Goal: Find specific page/section: Find specific page/section

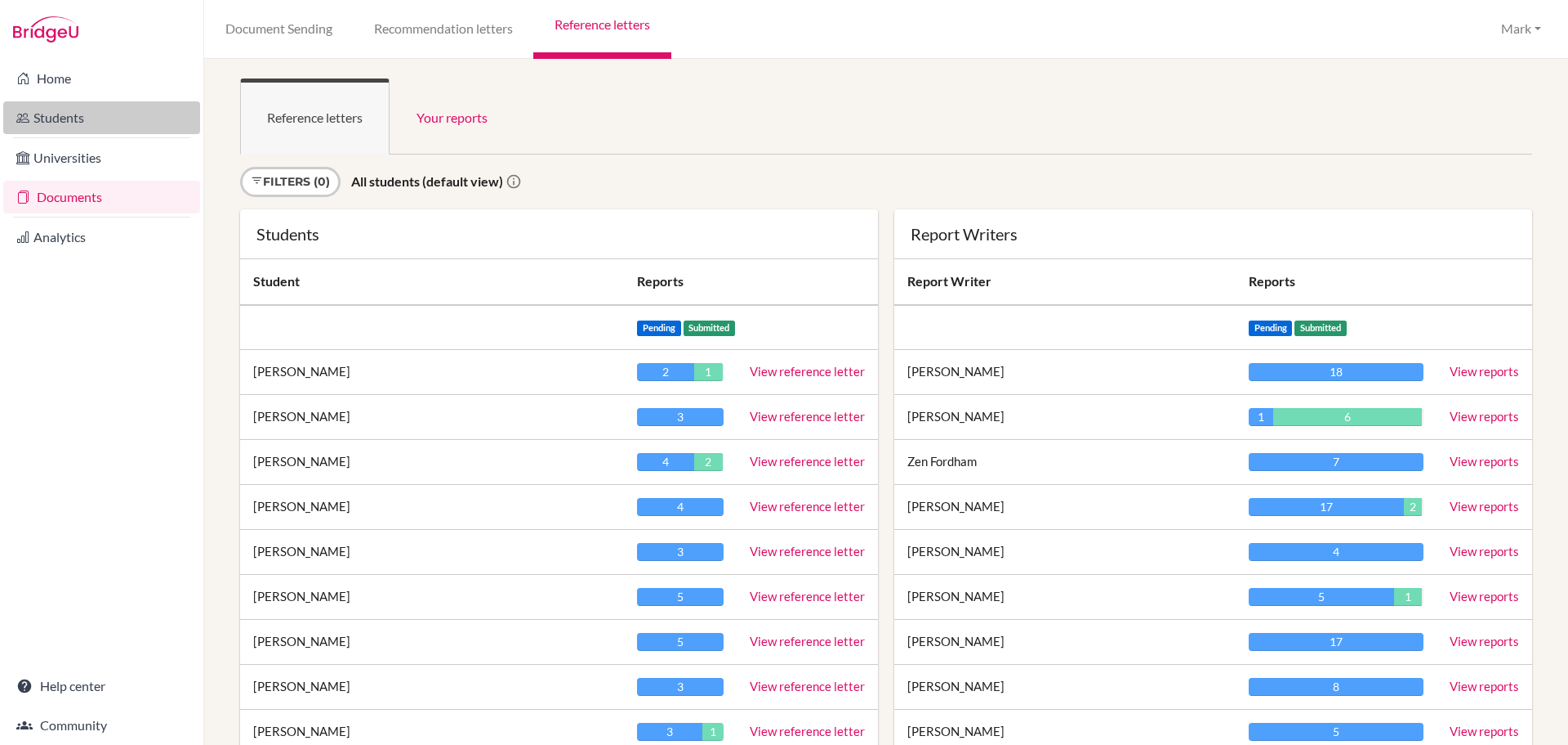
click at [64, 122] on link "Students" at bounding box center [102, 117] width 196 height 32
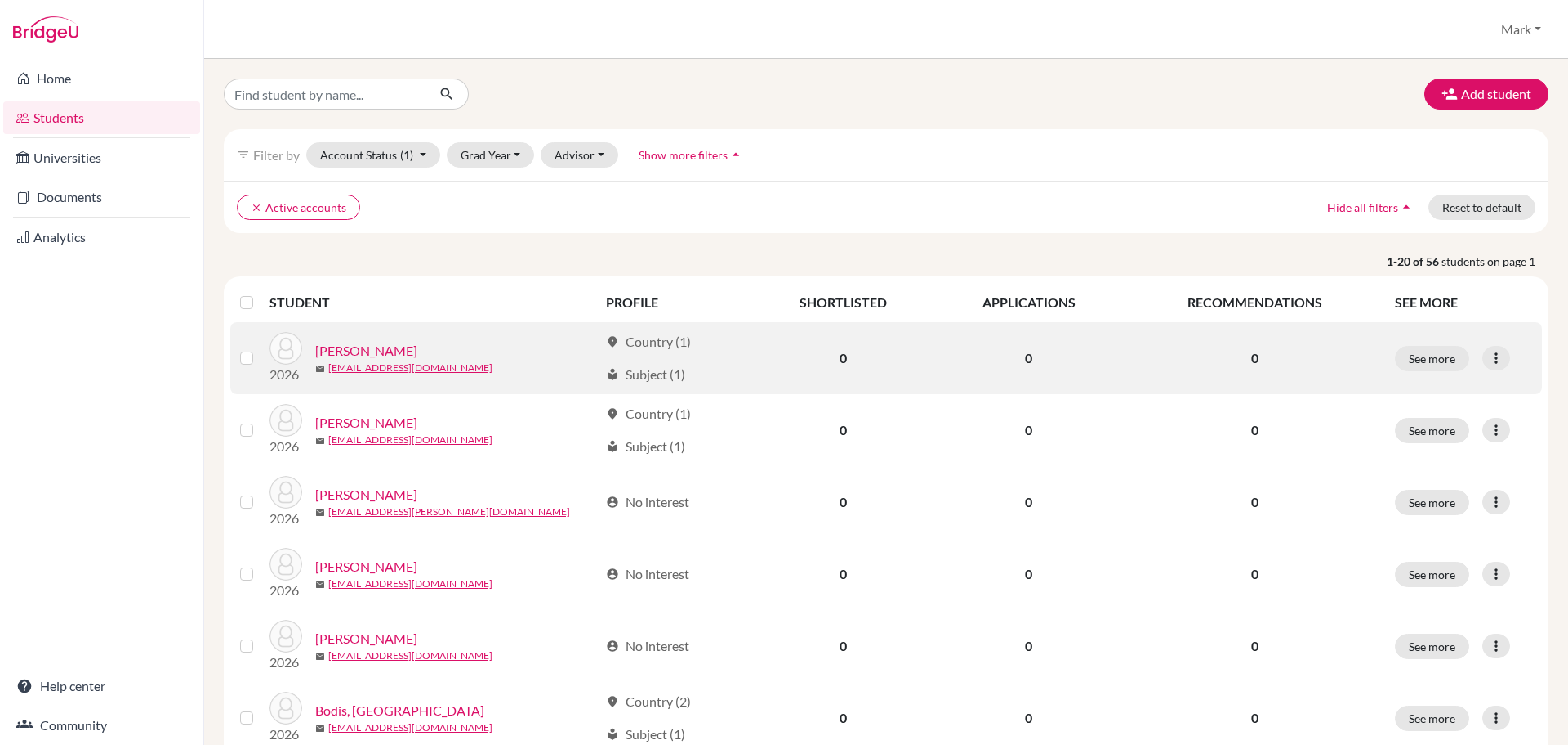
click at [349, 348] on link "[PERSON_NAME]" at bounding box center [367, 350] width 102 height 19
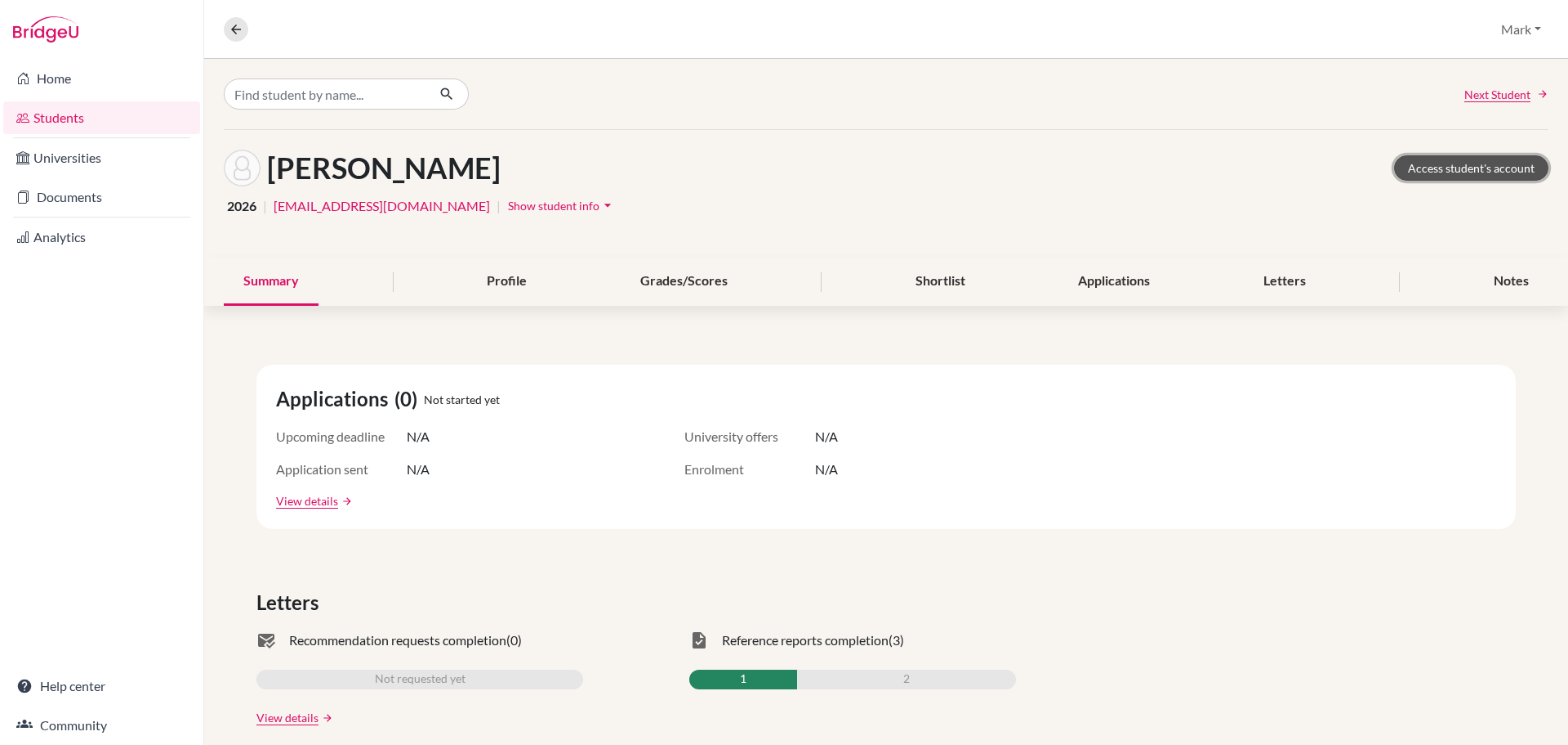
click at [1464, 171] on link "Access student's account" at bounding box center [1472, 168] width 154 height 25
click at [53, 77] on link "Home" at bounding box center [102, 78] width 196 height 32
